Goal: Use online tool/utility: Utilize a website feature to perform a specific function

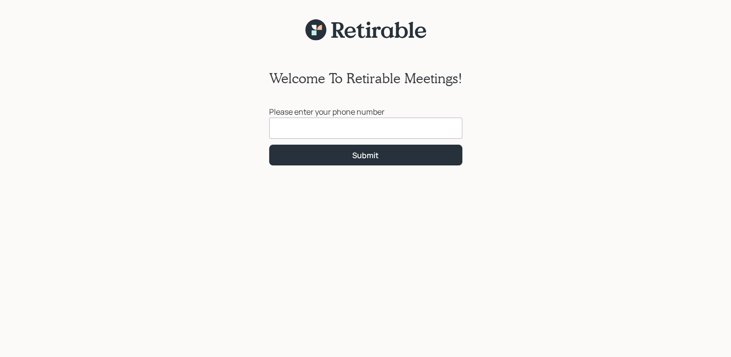
click at [277, 127] on input at bounding box center [365, 127] width 193 height 21
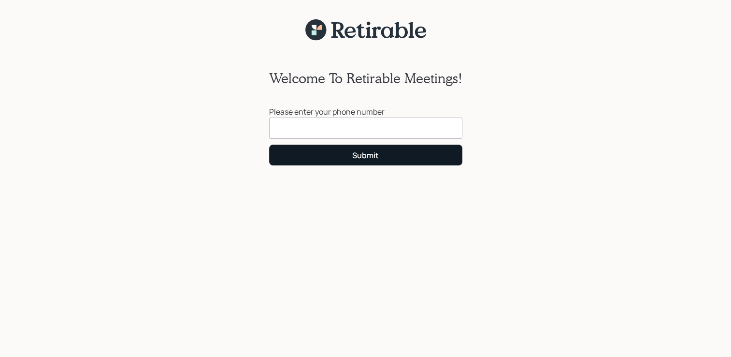
type input "[PHONE_NUMBER]"
click at [319, 154] on button "Submit" at bounding box center [365, 154] width 193 height 21
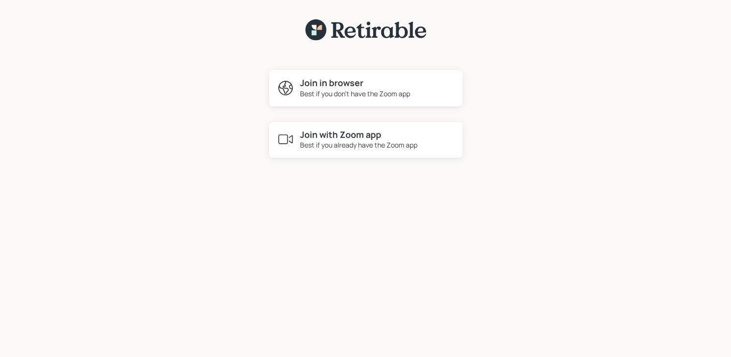
click at [337, 85] on h4 "Join in browser" at bounding box center [355, 83] width 110 height 11
